Goal: Task Accomplishment & Management: Manage account settings

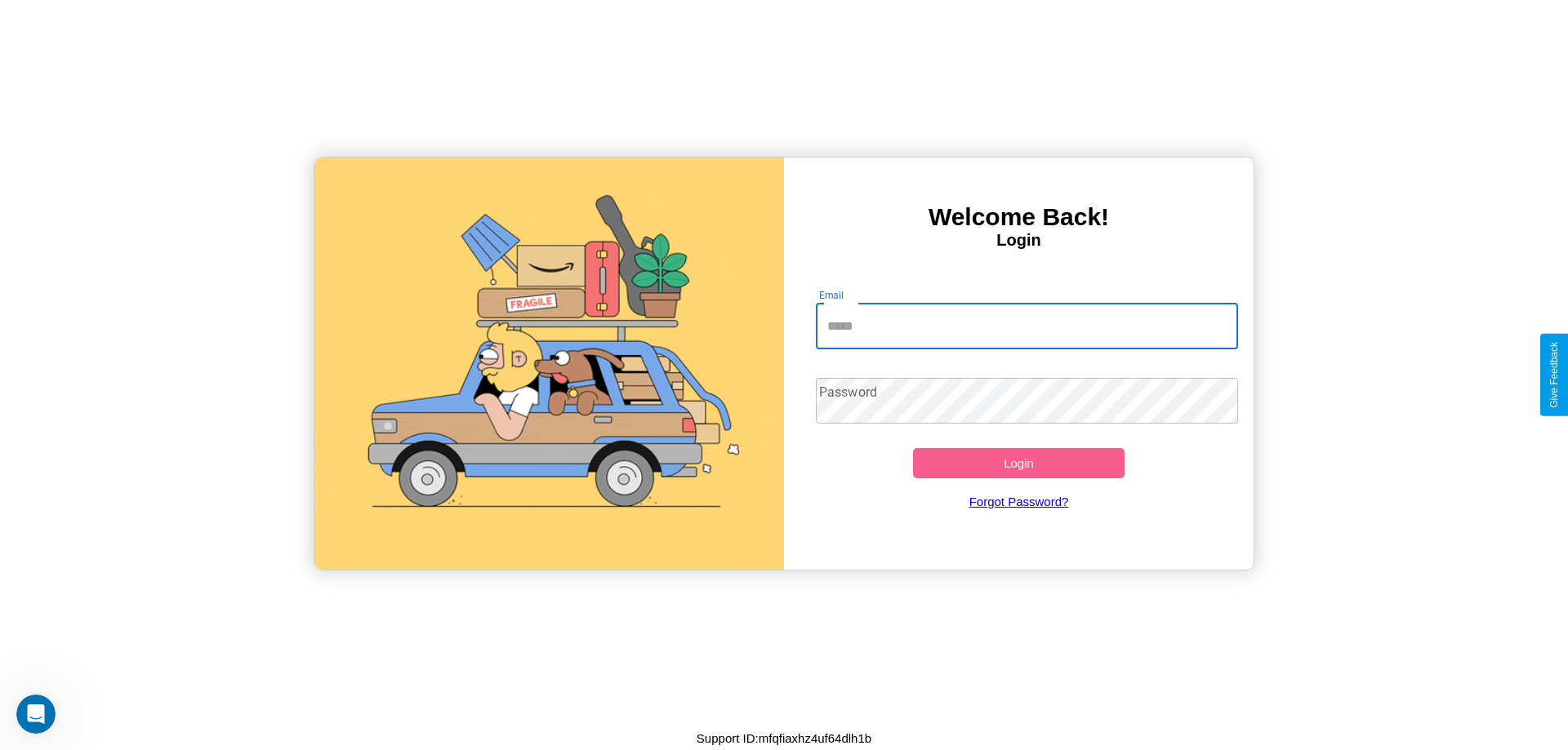
click at [1027, 326] on input "Email" at bounding box center [1028, 327] width 423 height 45
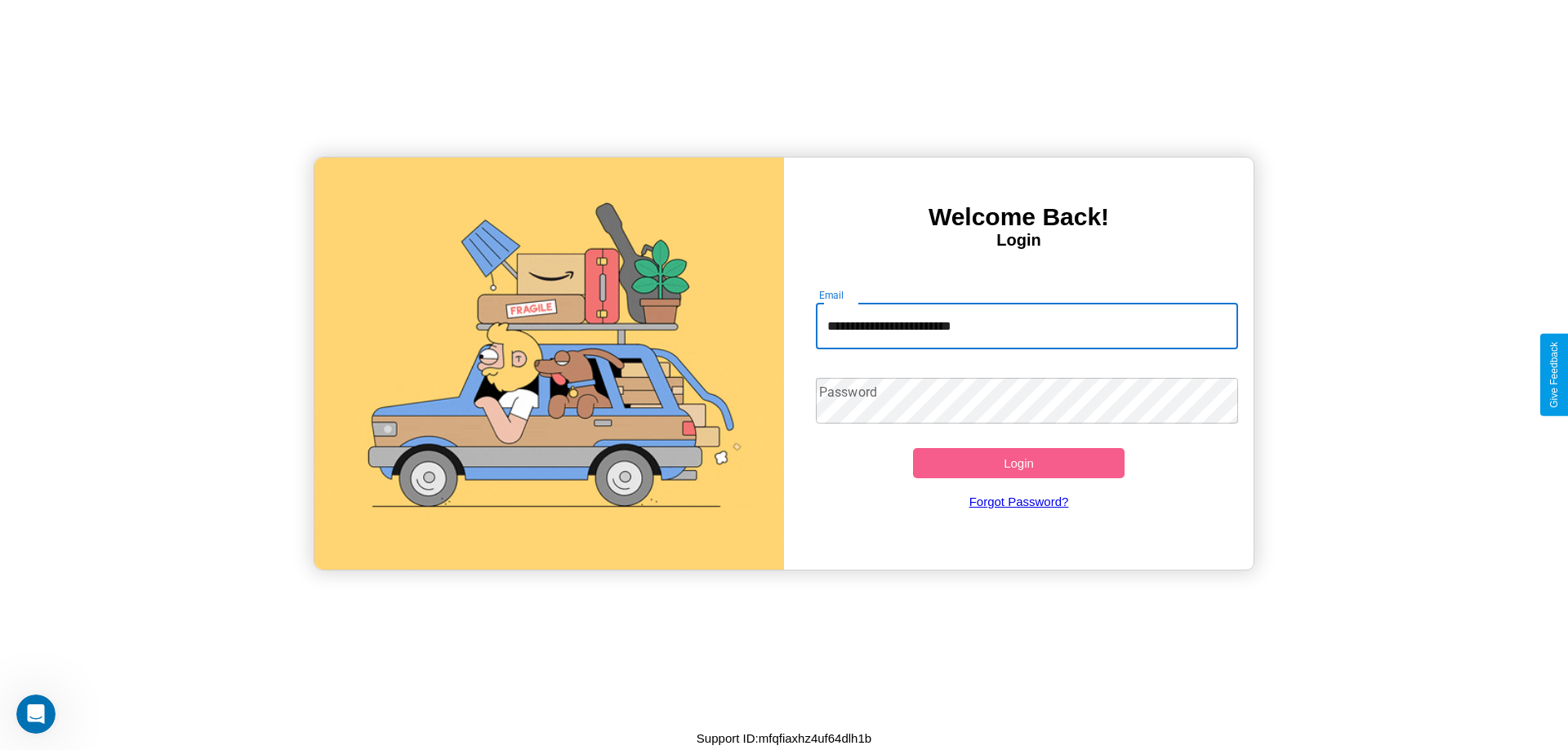
type input "**********"
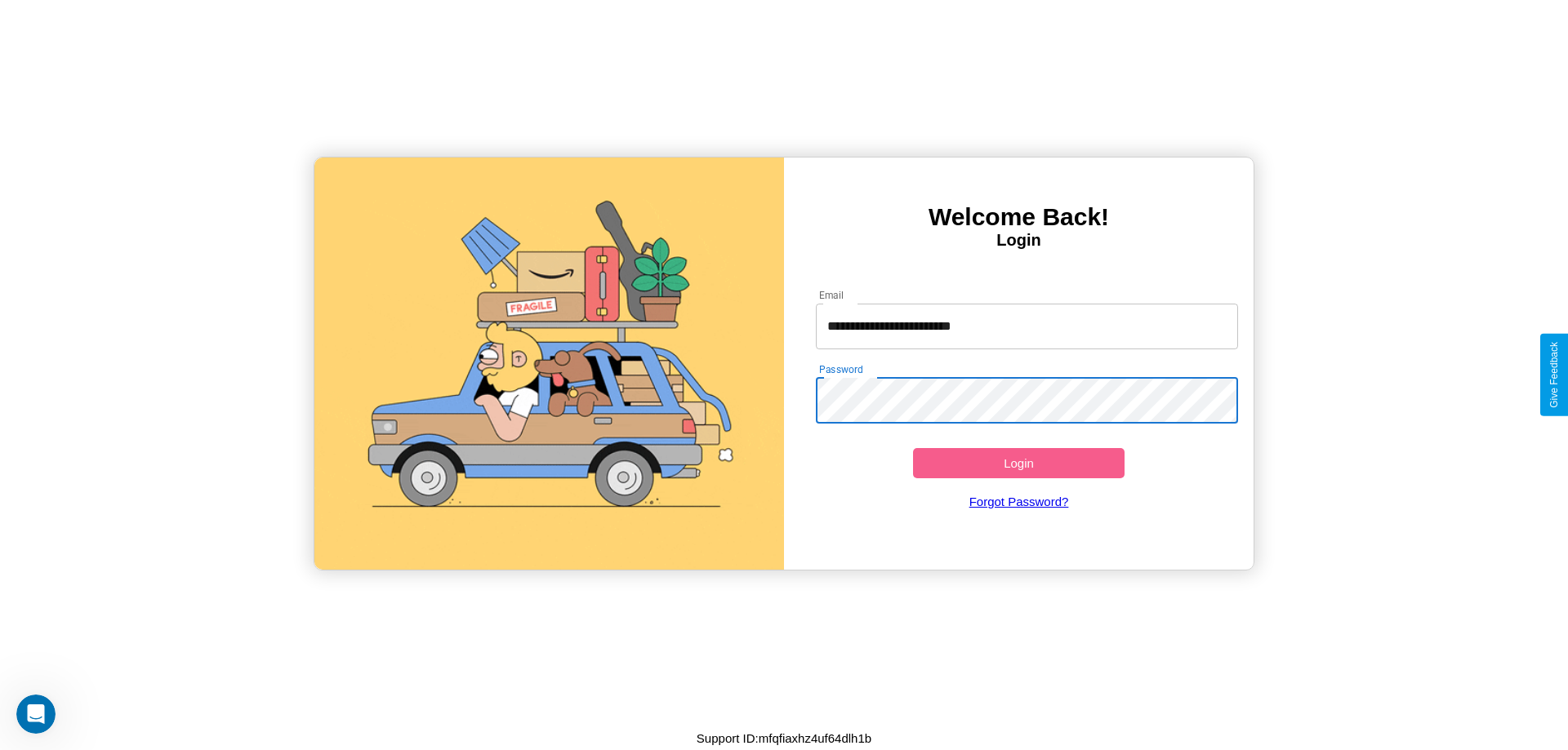
click at [1018, 463] on button "Login" at bounding box center [1018, 464] width 212 height 30
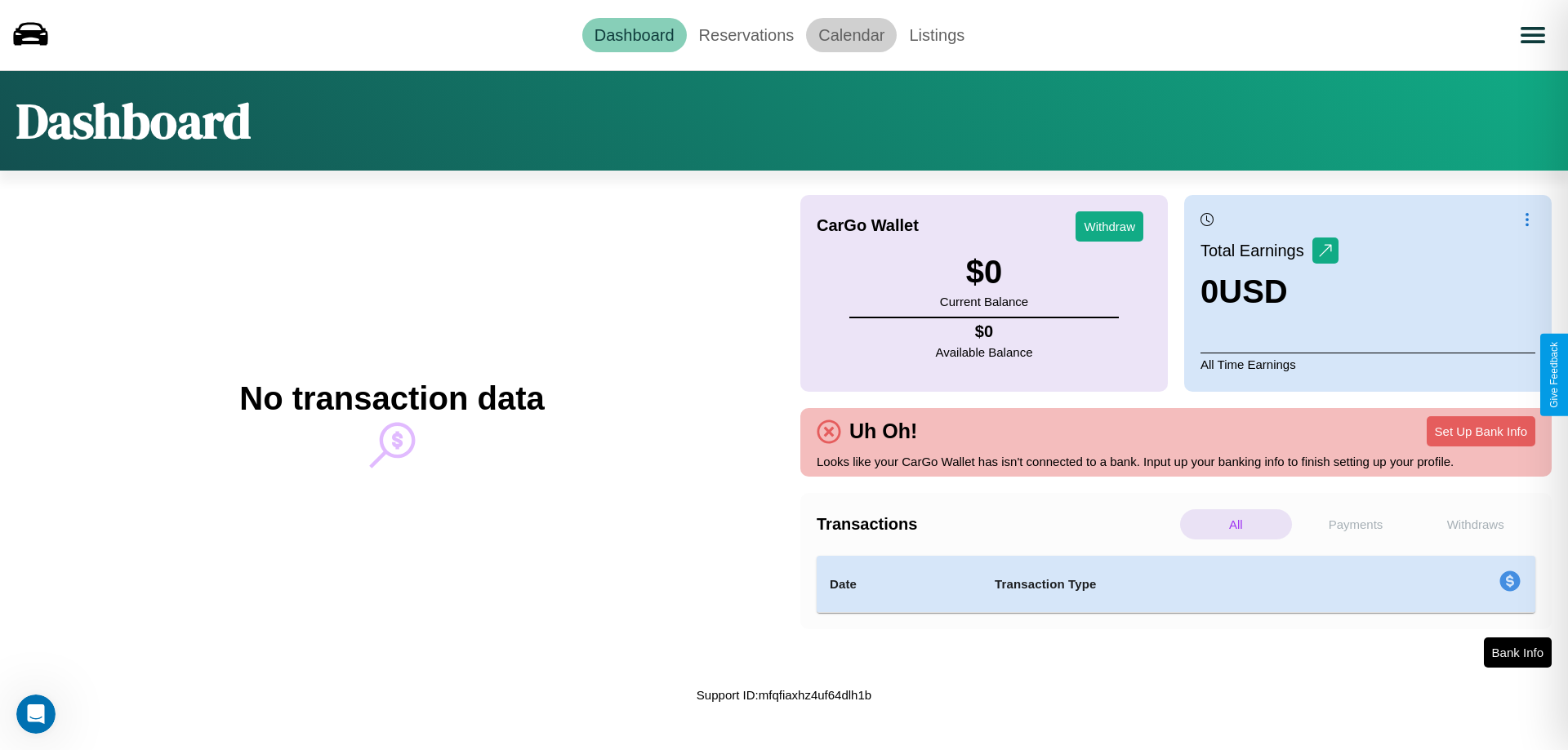
click at [851, 34] on link "Calendar" at bounding box center [851, 35] width 91 height 34
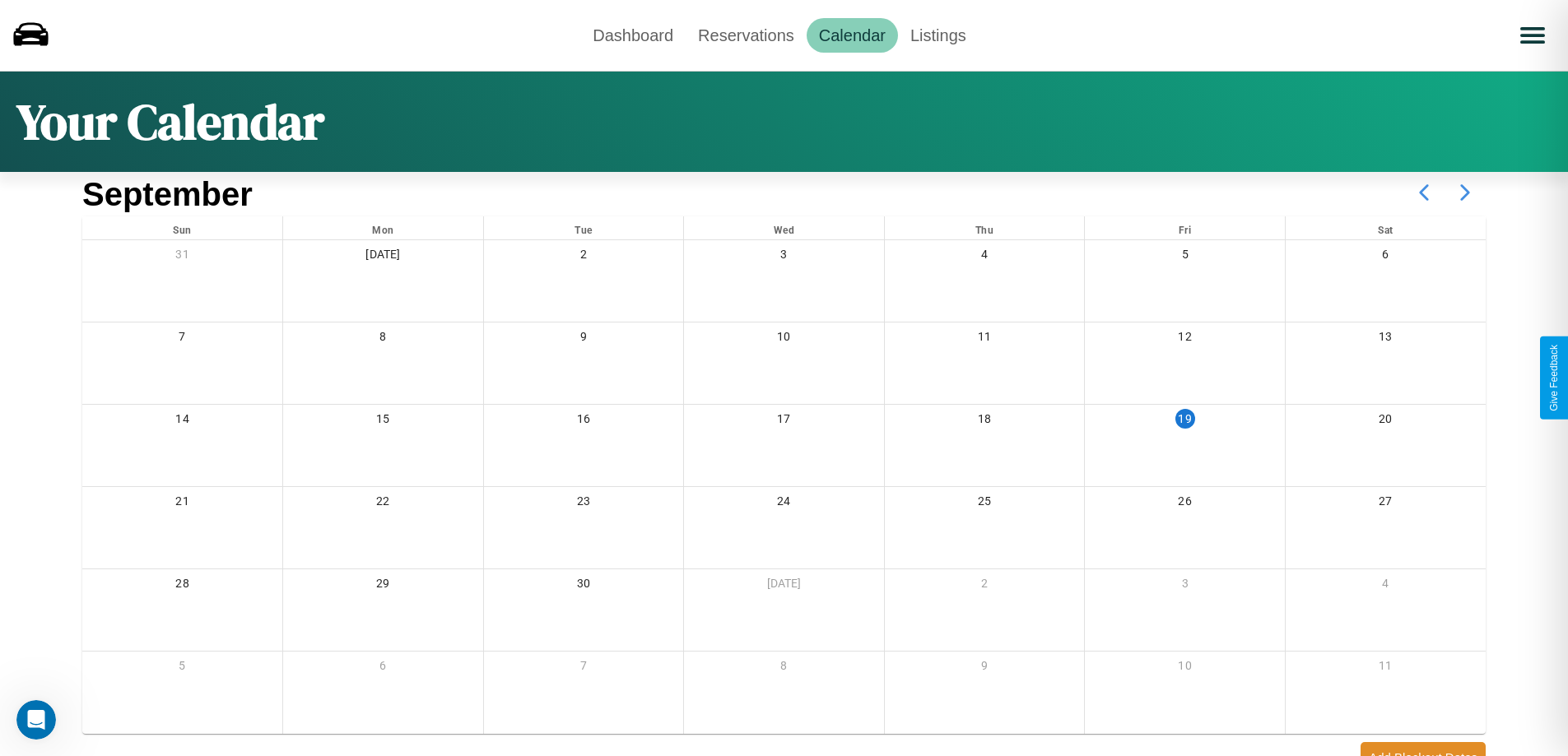
click at [1465, 192] on icon at bounding box center [1464, 192] width 41 height 41
click at [745, 34] on link "Reservations" at bounding box center [745, 35] width 121 height 34
